Goal: Book appointment/travel/reservation

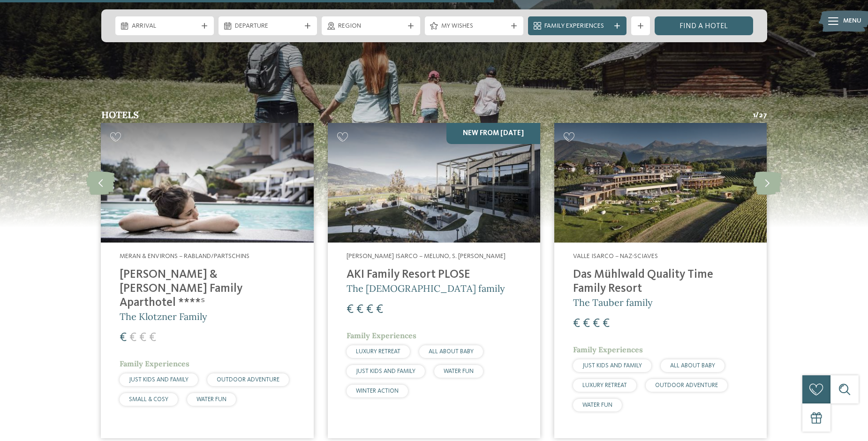
scroll to position [2458, 0]
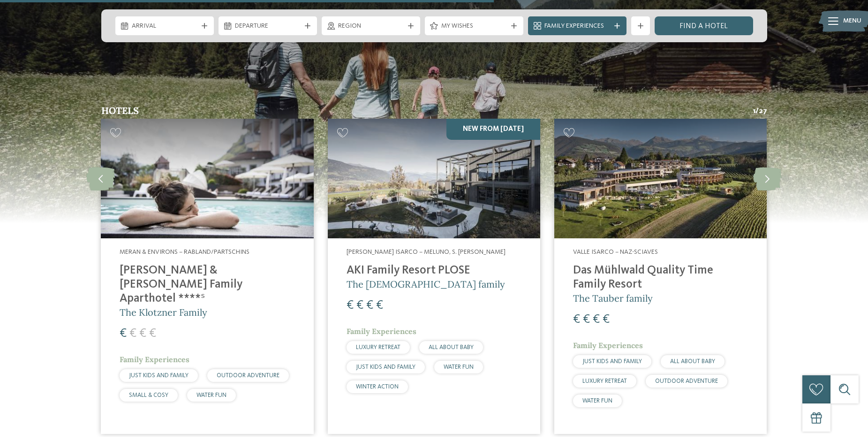
click at [183, 161] on img at bounding box center [207, 179] width 212 height 120
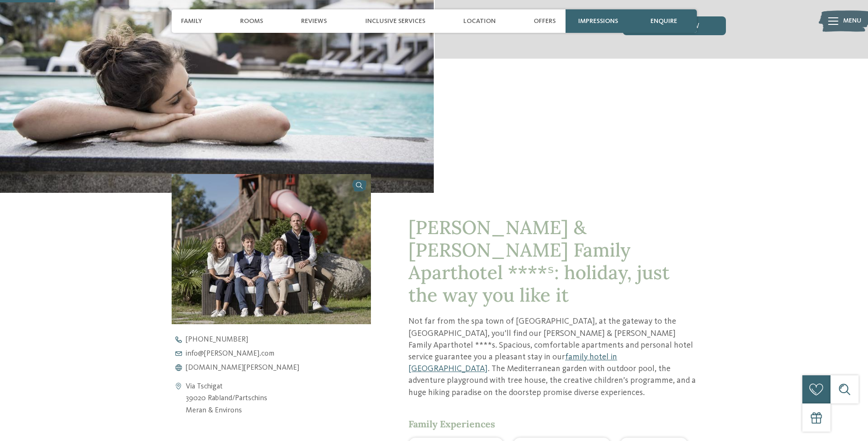
scroll to position [180, 0]
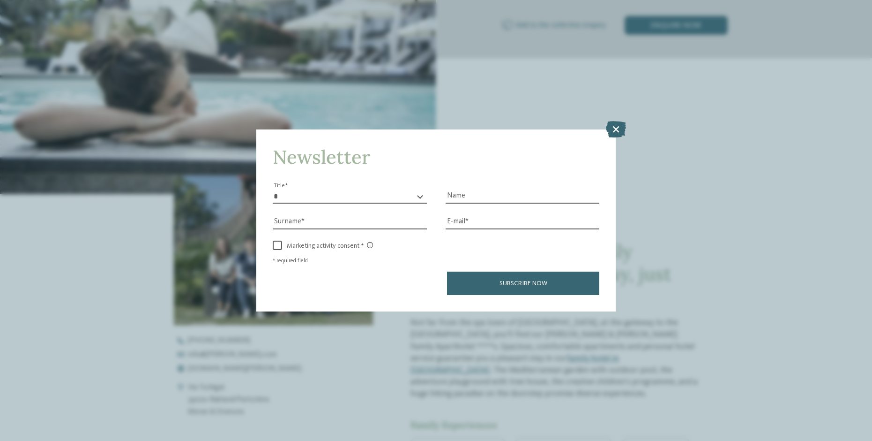
drag, startPoint x: 615, startPoint y: 81, endPoint x: 612, endPoint y: 95, distance: 14.1
click at [615, 120] on icon at bounding box center [616, 128] width 20 height 16
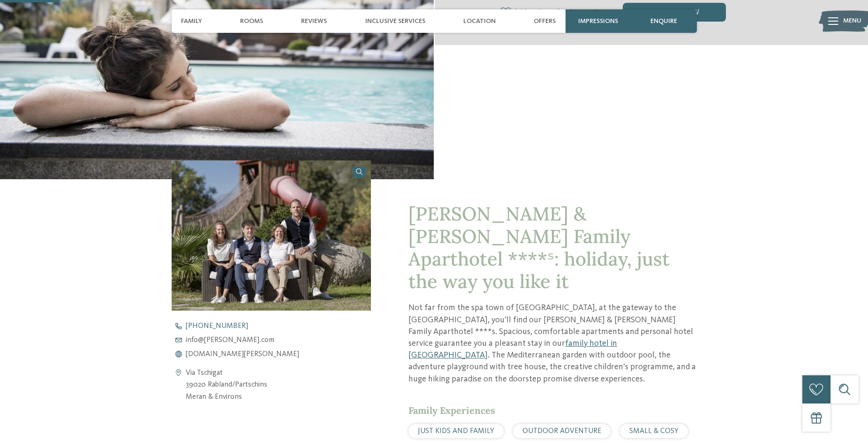
scroll to position [193, 0]
click at [223, 354] on span "www.heidi-edith.com" at bounding box center [242, 353] width 113 height 7
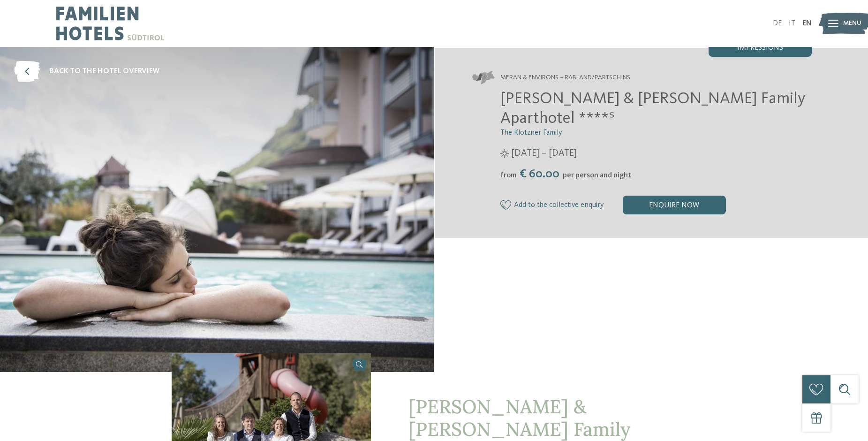
scroll to position [0, 0]
click at [23, 68] on icon at bounding box center [27, 71] width 26 height 21
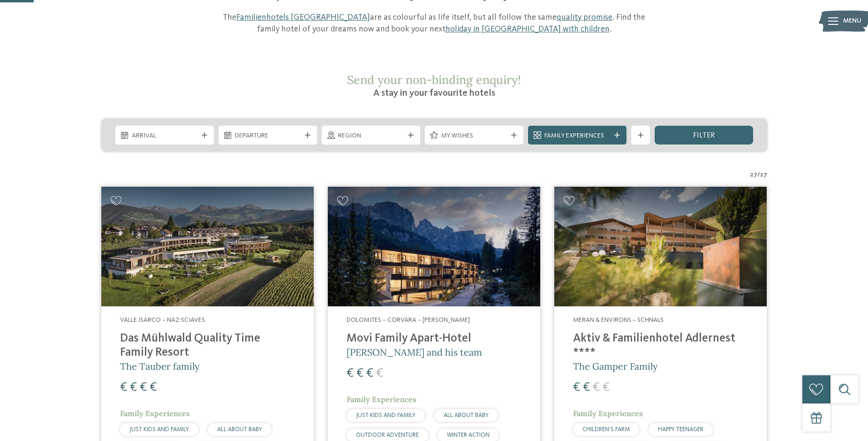
scroll to position [128, 0]
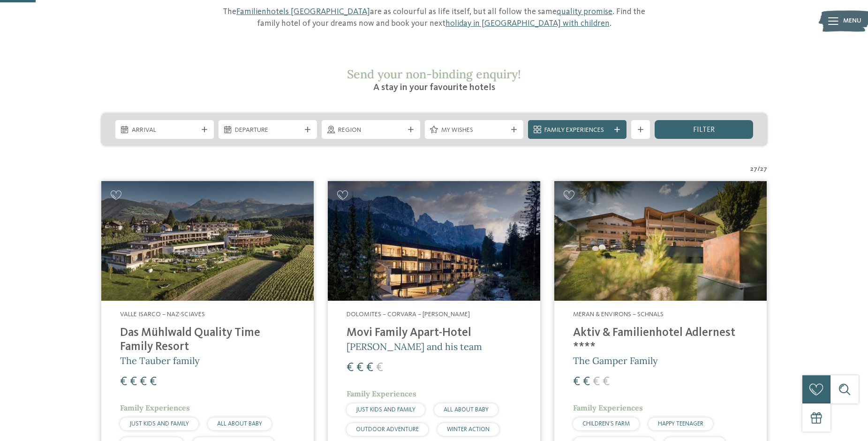
drag, startPoint x: 363, startPoint y: 107, endPoint x: 378, endPoint y: 113, distance: 16.2
click at [363, 126] on span "Region" at bounding box center [371, 130] width 66 height 9
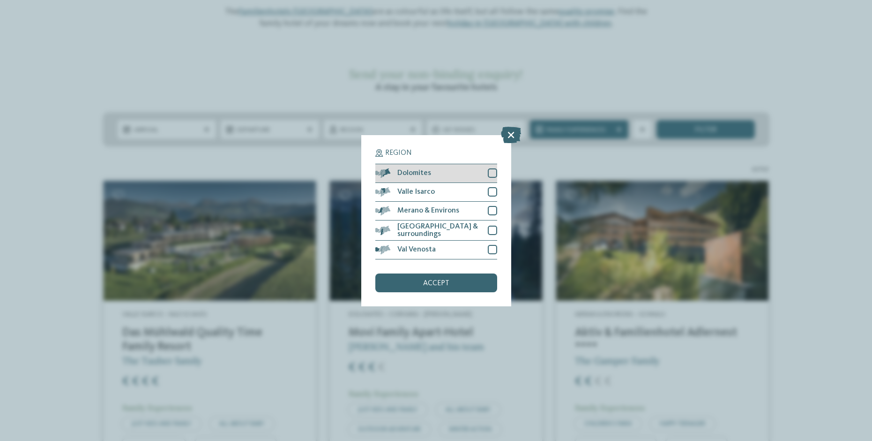
click at [494, 168] on div at bounding box center [492, 172] width 9 height 9
click at [456, 273] on div "accept" at bounding box center [436, 282] width 122 height 19
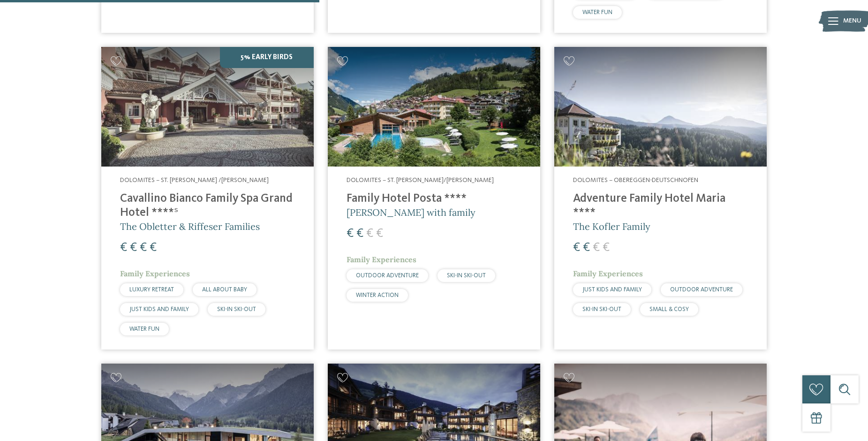
scroll to position [597, 0]
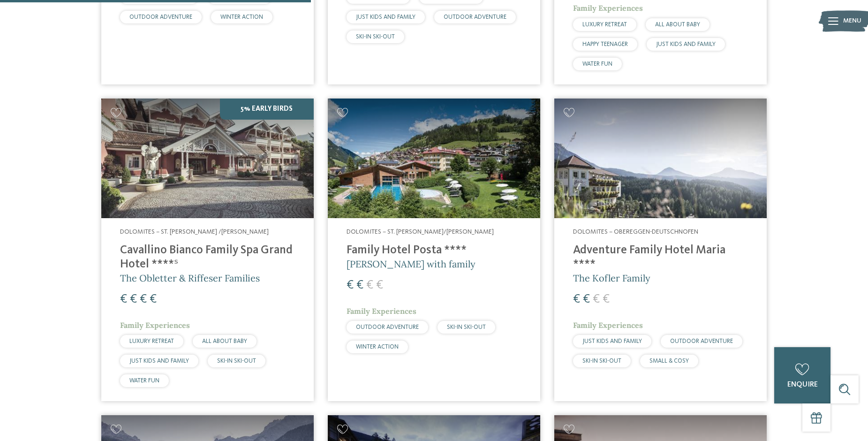
click at [457, 148] on img at bounding box center [434, 158] width 212 height 120
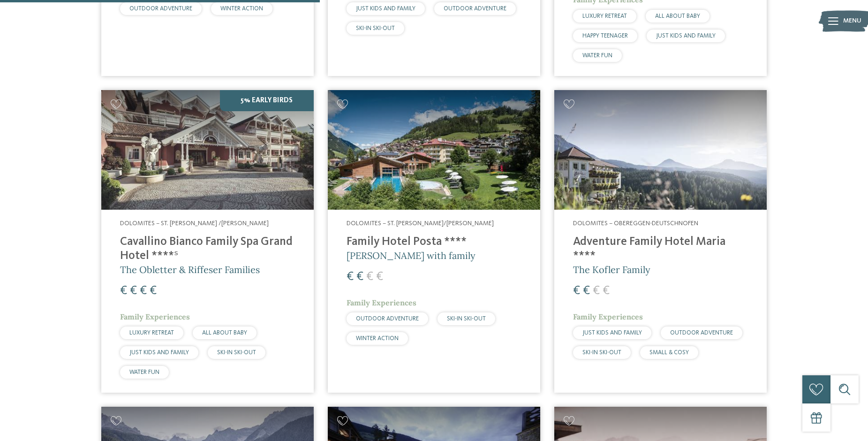
scroll to position [603, 0]
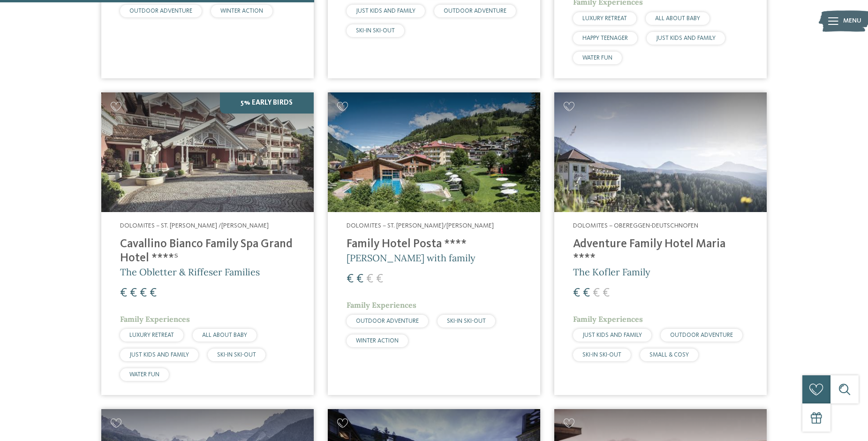
click at [660, 149] on img at bounding box center [660, 152] width 212 height 120
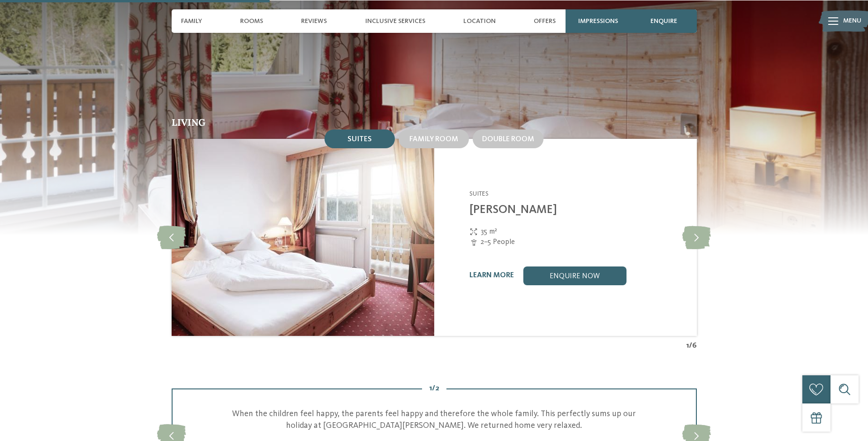
scroll to position [861, 0]
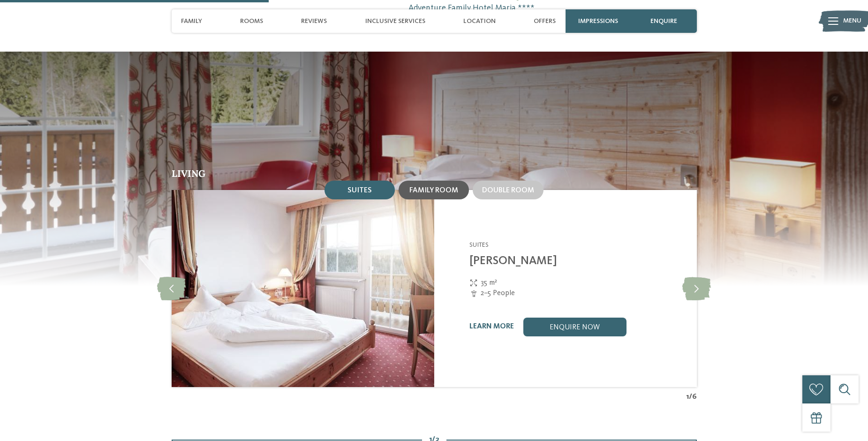
click at [426, 187] on span "Family room" at bounding box center [433, 190] width 49 height 7
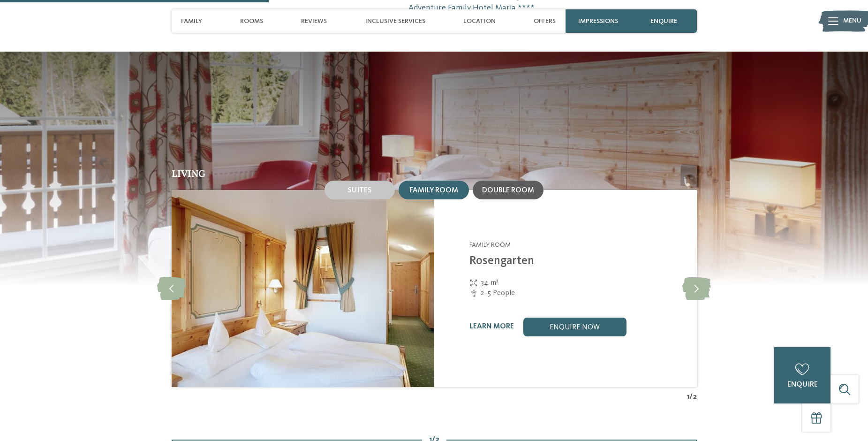
click at [516, 187] on span "Double room" at bounding box center [508, 190] width 52 height 7
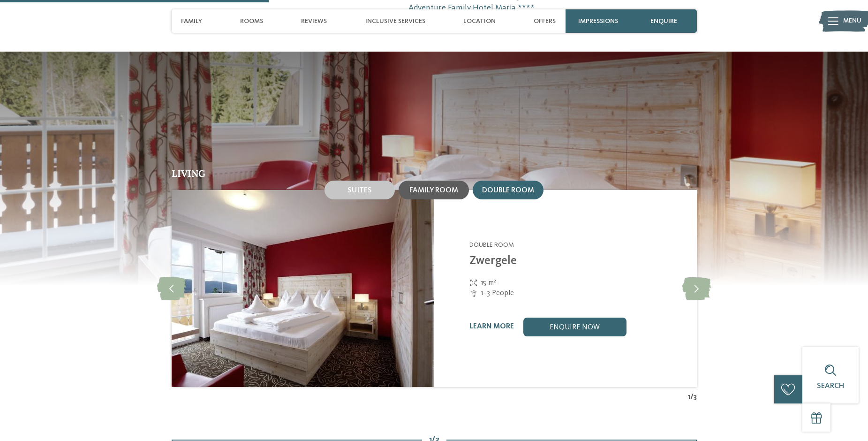
click at [442, 187] on span "Family room" at bounding box center [433, 190] width 49 height 7
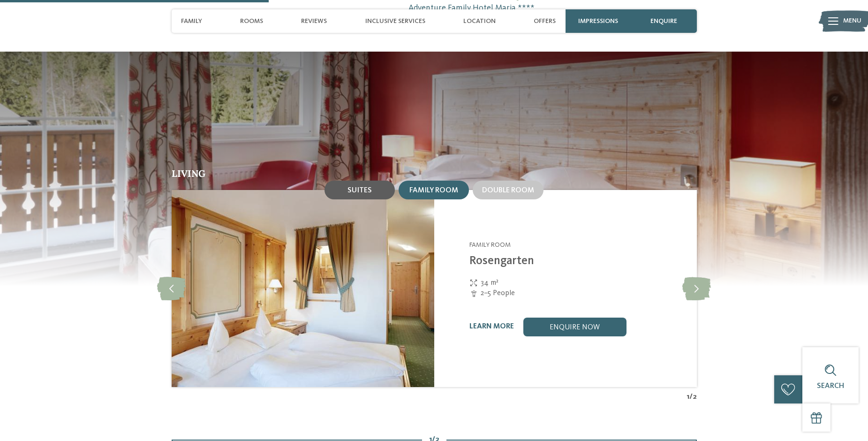
click at [371, 180] on div "Suites" at bounding box center [359, 189] width 70 height 19
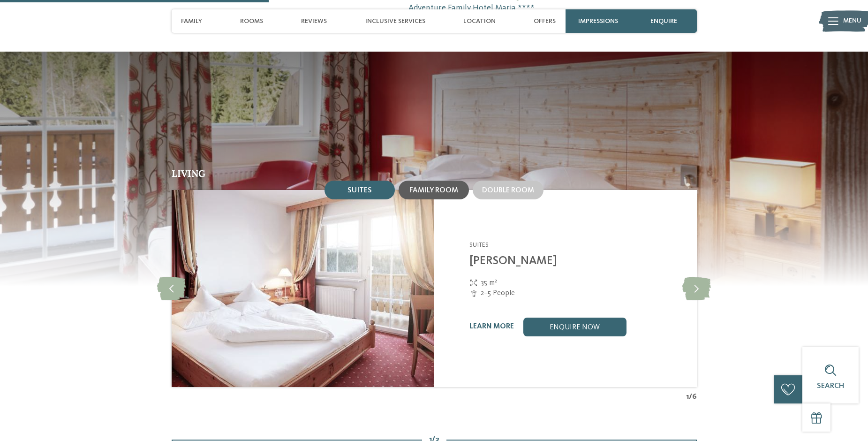
click at [428, 187] on span "Family room" at bounding box center [433, 190] width 49 height 7
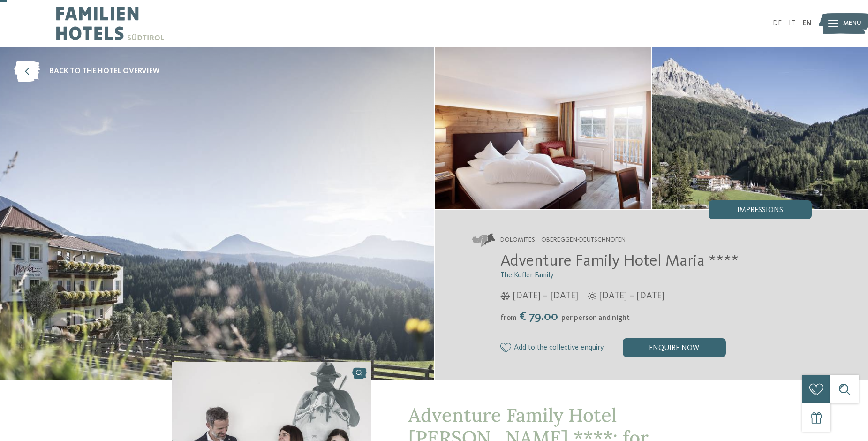
scroll to position [0, 0]
click at [26, 67] on icon at bounding box center [27, 71] width 26 height 21
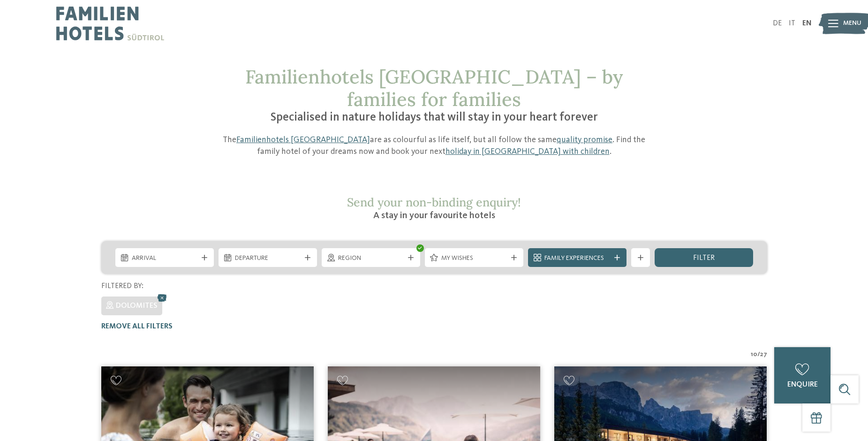
click at [85, 21] on img at bounding box center [110, 23] width 108 height 47
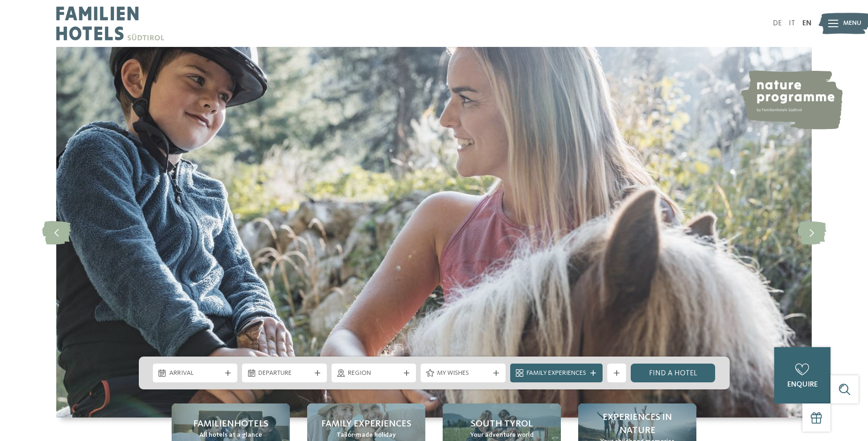
click at [837, 16] on div at bounding box center [833, 23] width 10 height 23
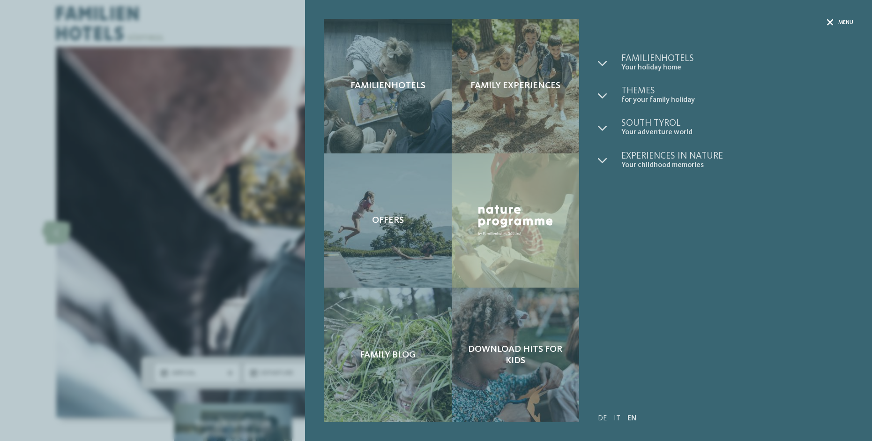
click at [835, 20] on div "Menu" at bounding box center [840, 23] width 26 height 8
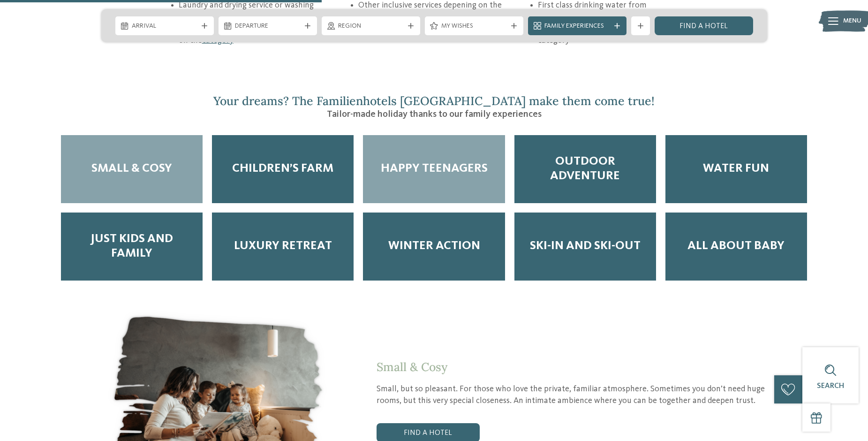
scroll to position [1595, 0]
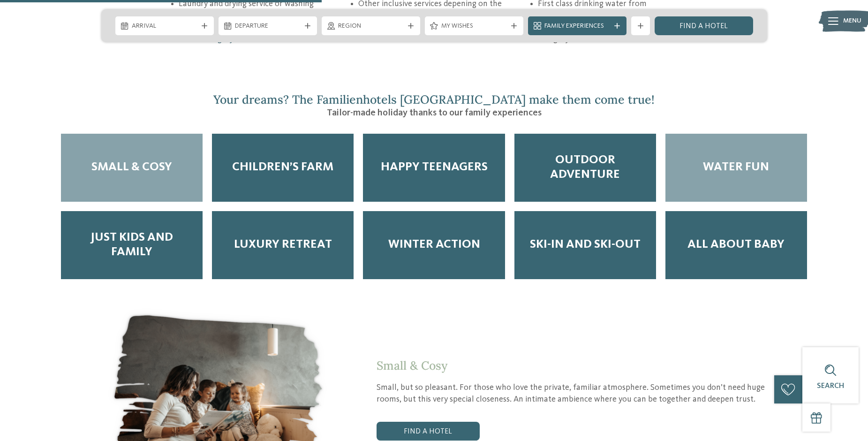
click at [732, 160] on span "Water Fun" at bounding box center [736, 167] width 66 height 15
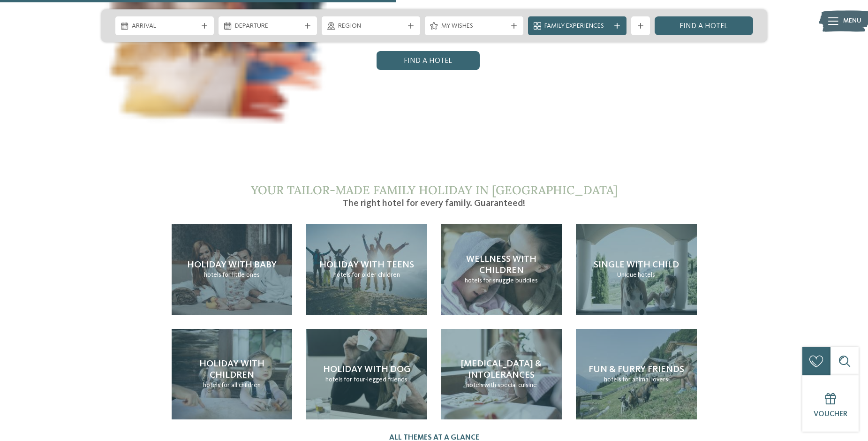
scroll to position [1971, 0]
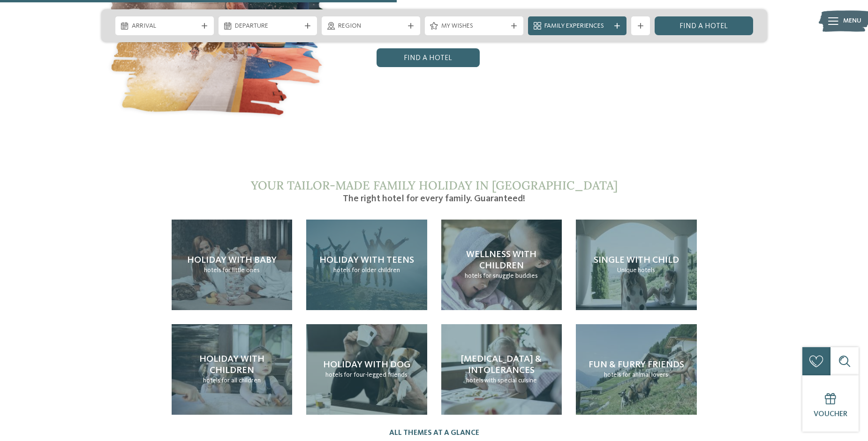
click at [372, 255] on span "Holiday with teens" at bounding box center [366, 259] width 95 height 9
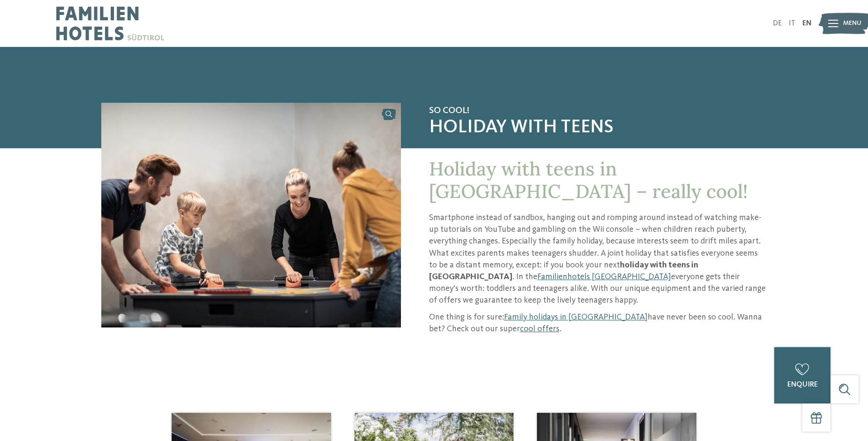
drag, startPoint x: 108, startPoint y: 13, endPoint x: 113, endPoint y: 14, distance: 5.6
click at [108, 13] on img at bounding box center [110, 23] width 108 height 47
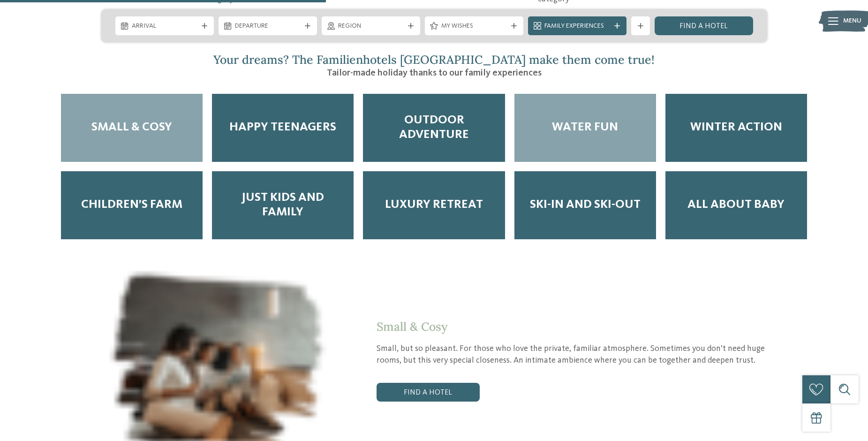
scroll to position [1597, 0]
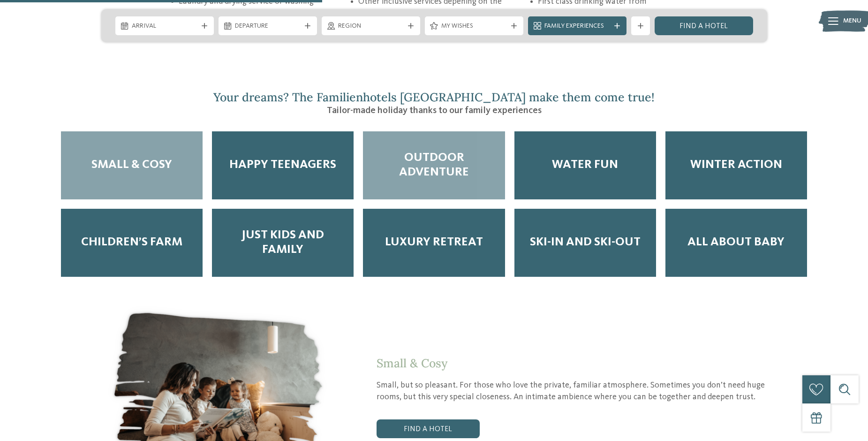
drag, startPoint x: 439, startPoint y: 140, endPoint x: 470, endPoint y: 145, distance: 31.0
click at [439, 150] on span "Outdoor Adventure" at bounding box center [433, 164] width 123 height 29
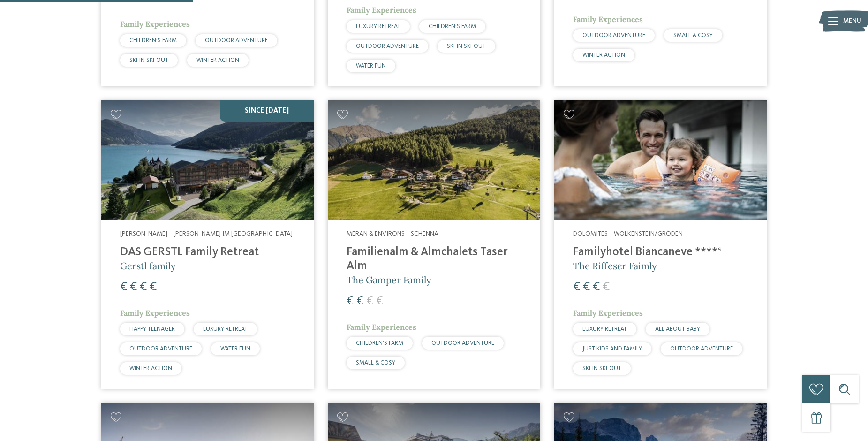
scroll to position [567, 0]
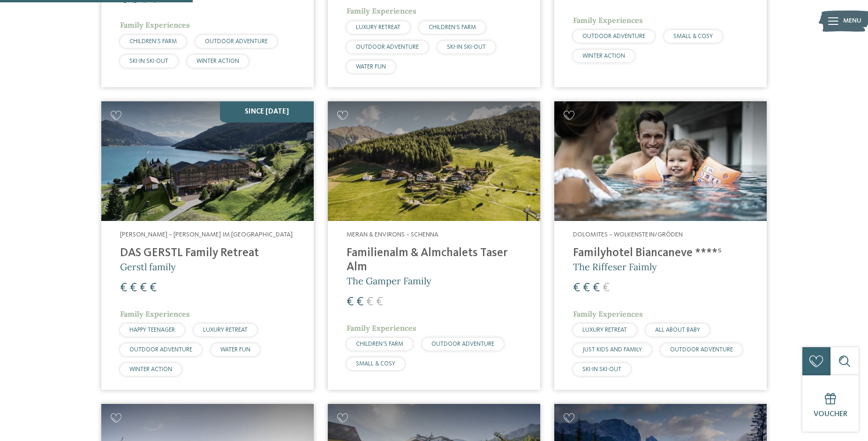
click at [419, 139] on img at bounding box center [434, 161] width 212 height 120
